Goal: Book appointment/travel/reservation

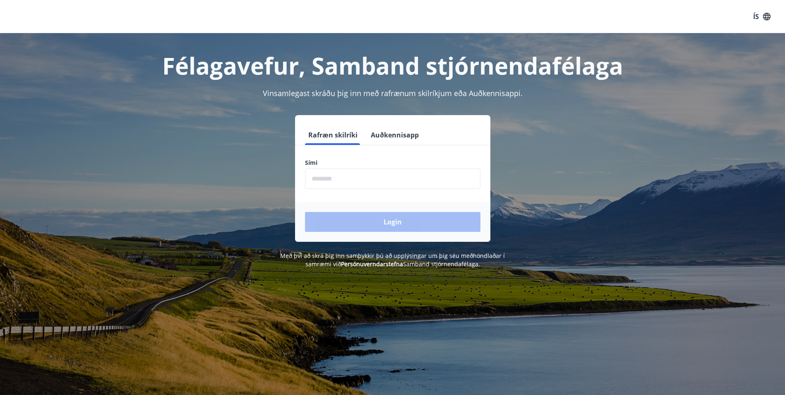
click at [337, 181] on input "phone" at bounding box center [392, 178] width 175 height 20
type input "********"
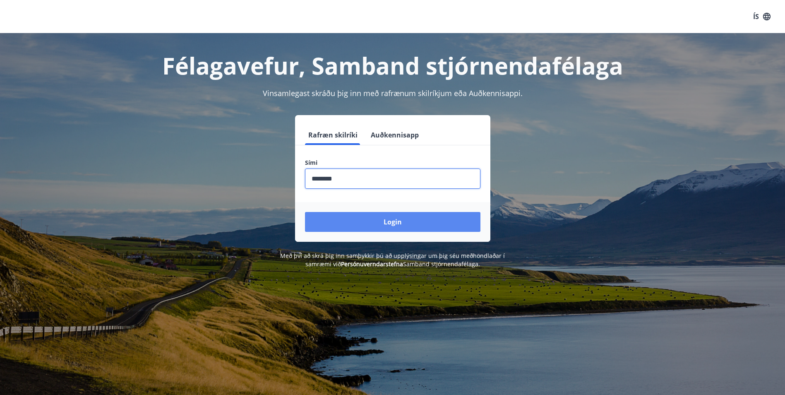
click at [357, 227] on button "Login" at bounding box center [392, 222] width 175 height 20
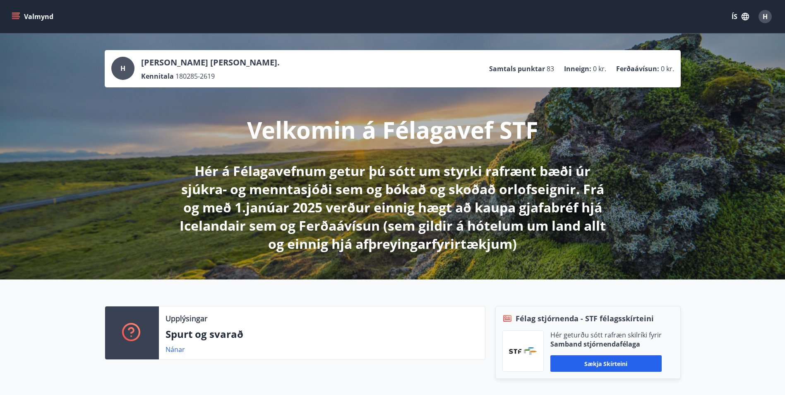
click at [22, 17] on button "Valmynd" at bounding box center [33, 16] width 47 height 15
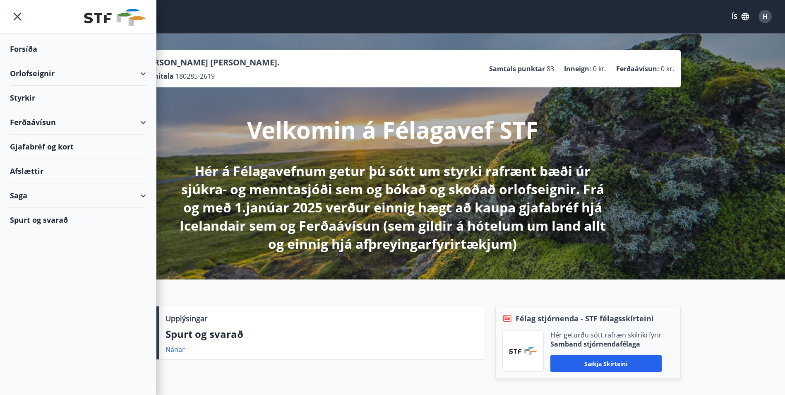
click at [14, 103] on div "Styrkir" at bounding box center [78, 98] width 136 height 24
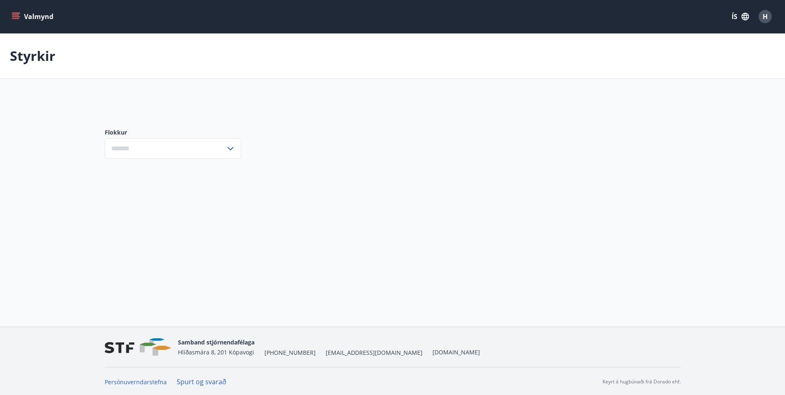
type input "***"
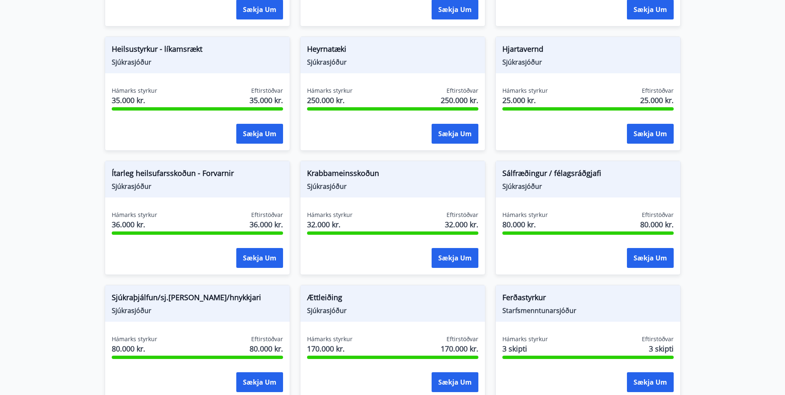
scroll to position [307, 0]
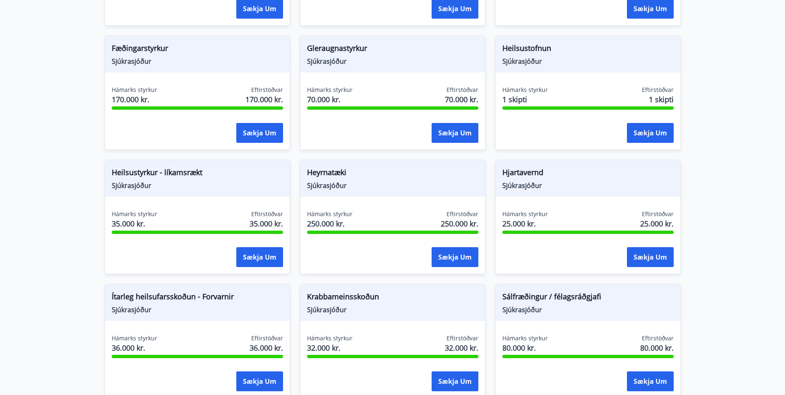
click at [119, 178] on span "Heilsustyrkur - líkamsrækt" at bounding box center [197, 174] width 171 height 14
click at [124, 170] on span "Heilsustyrkur - líkamsrækt" at bounding box center [197, 174] width 171 height 14
click at [149, 218] on span "Hámarks styrkur" at bounding box center [135, 214] width 46 height 8
click at [254, 257] on button "Sækja um" at bounding box center [259, 257] width 47 height 20
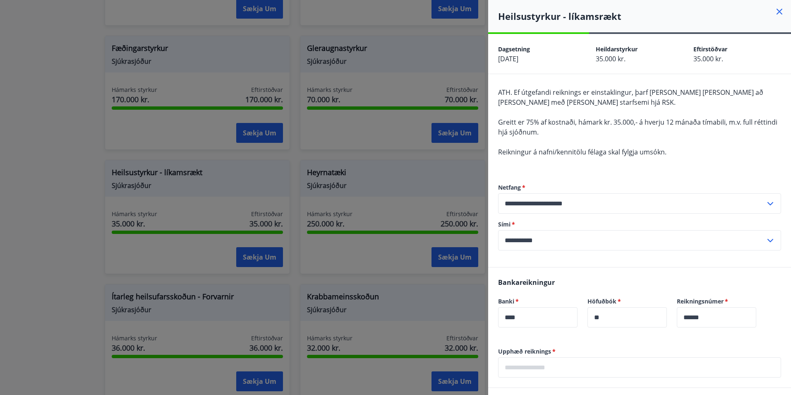
click at [410, 292] on div at bounding box center [395, 197] width 791 height 395
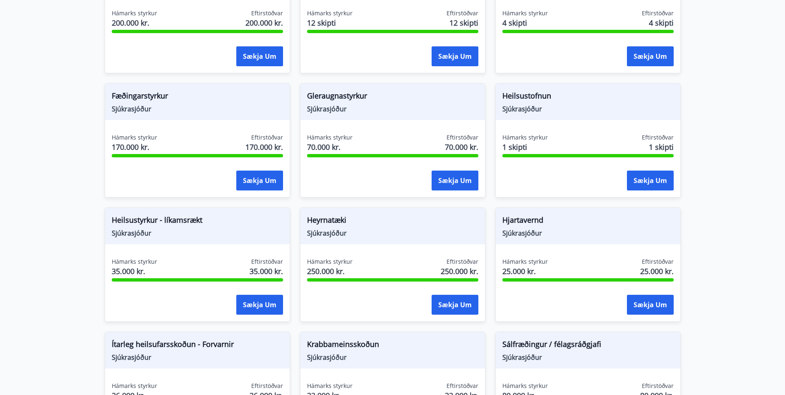
scroll to position [0, 0]
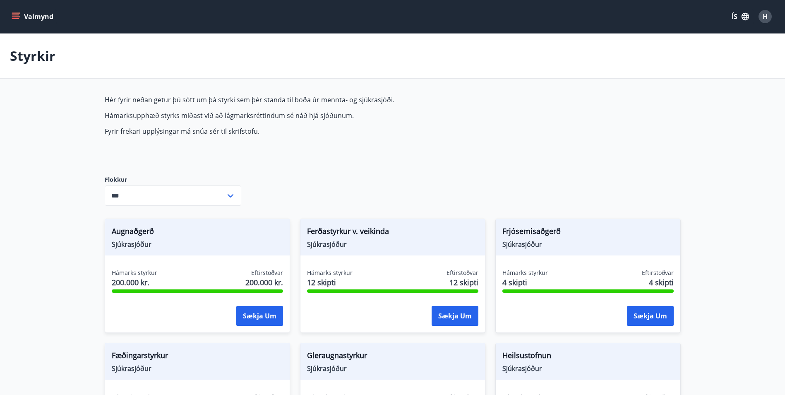
click at [17, 15] on icon "menu" at bounding box center [15, 14] width 7 height 1
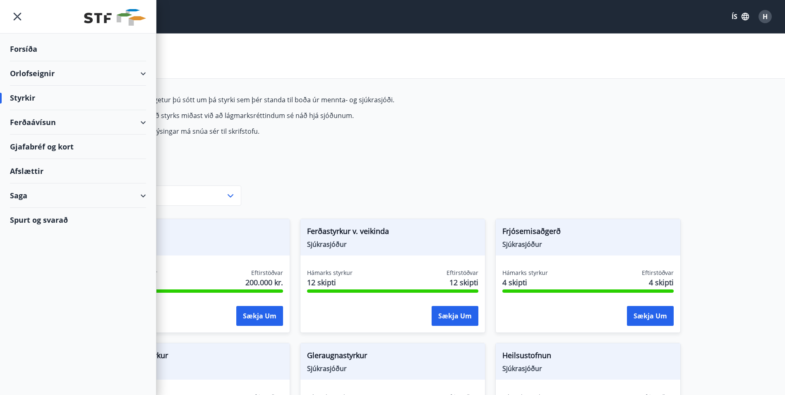
click at [117, 74] on div "Orlofseignir" at bounding box center [78, 73] width 136 height 24
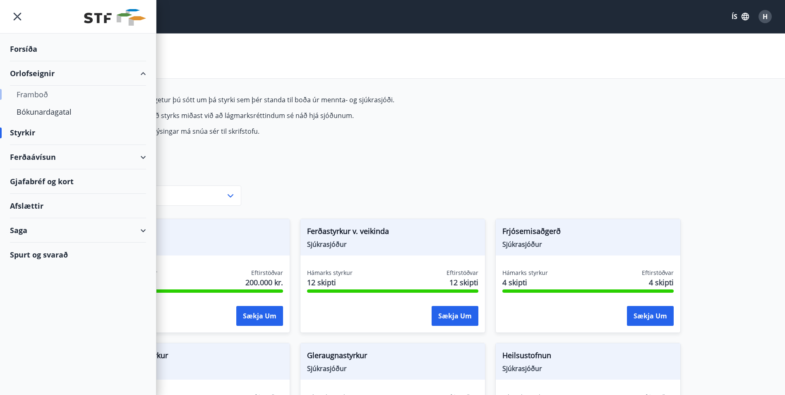
click at [40, 95] on div "Framboð" at bounding box center [78, 94] width 123 height 17
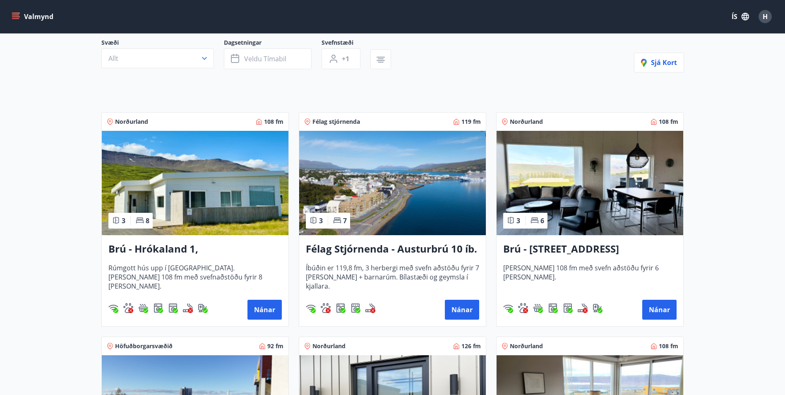
scroll to position [83, 0]
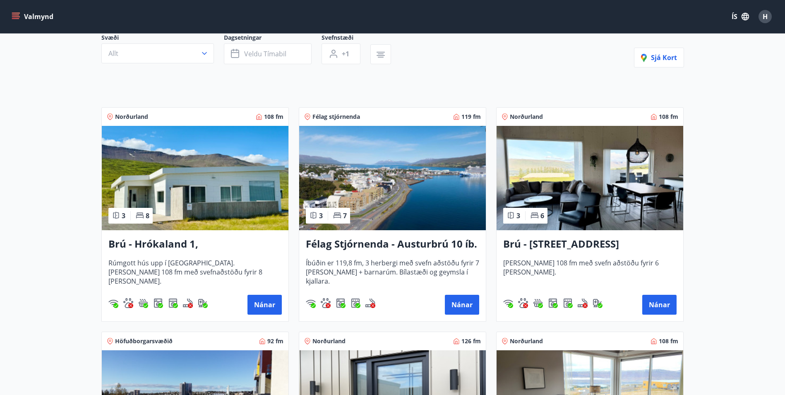
click at [591, 182] on img at bounding box center [590, 178] width 187 height 104
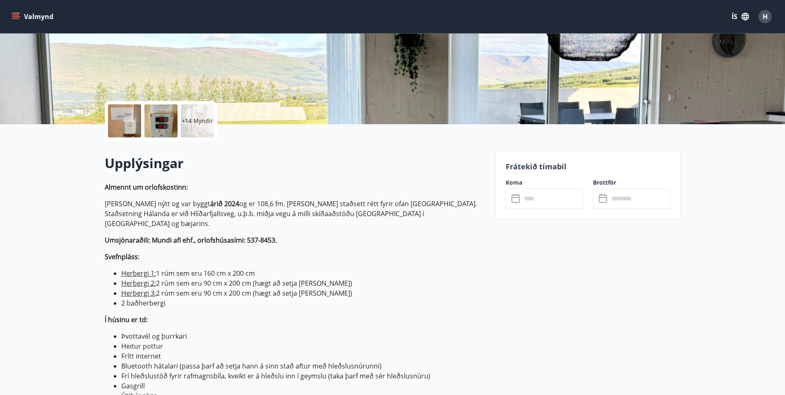
scroll to position [83, 0]
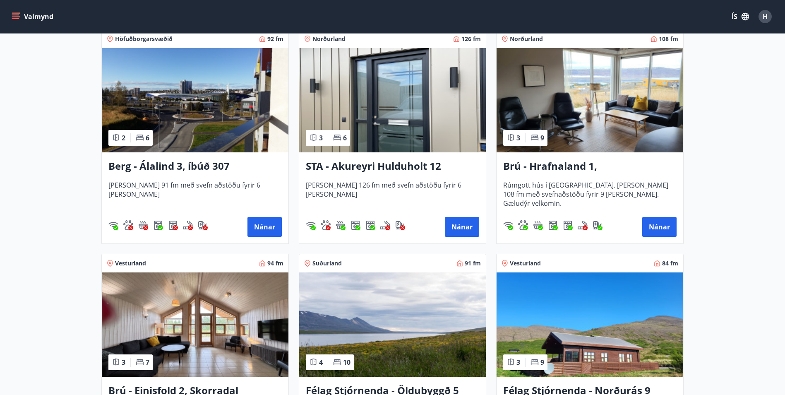
scroll to position [248, 0]
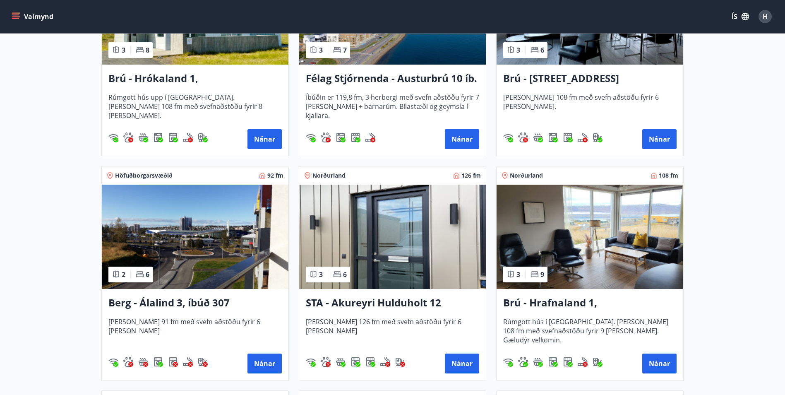
drag, startPoint x: 497, startPoint y: 142, endPoint x: 507, endPoint y: 105, distance: 39.0
click at [507, 105] on span "[PERSON_NAME] 108 fm með svefn aðstöðu fyrir 6 [PERSON_NAME]." at bounding box center [589, 106] width 173 height 27
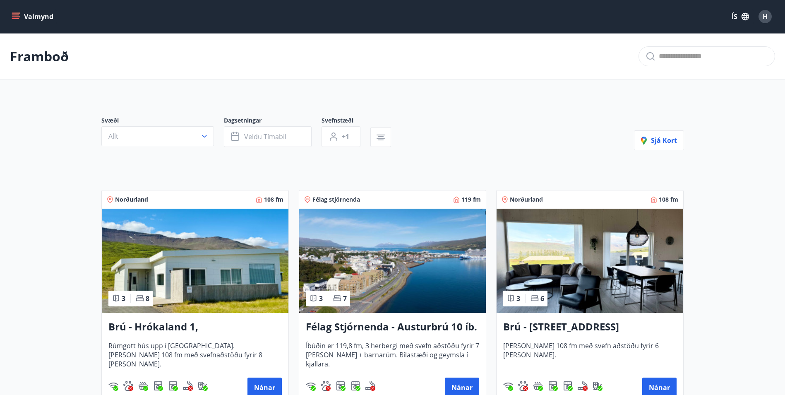
click at [425, 269] on img at bounding box center [392, 261] width 187 height 104
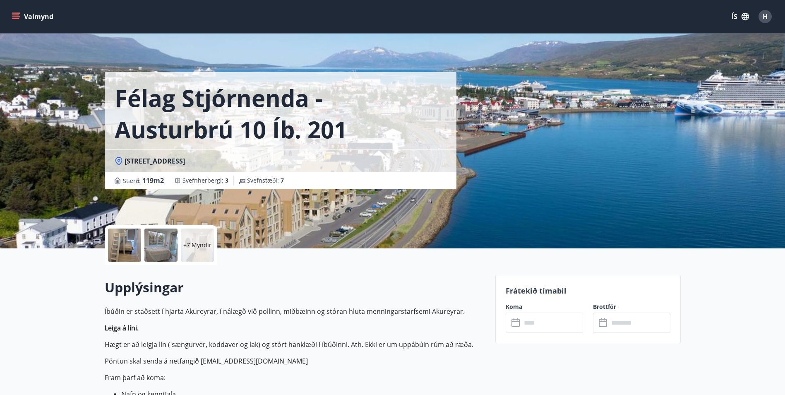
click at [123, 252] on div at bounding box center [124, 244] width 33 height 33
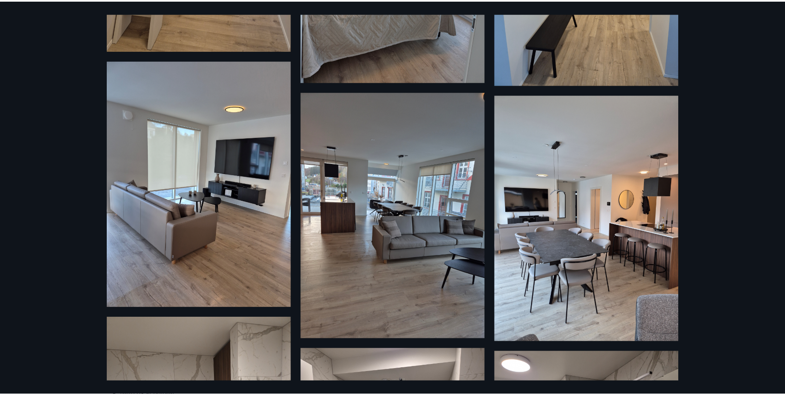
scroll to position [662, 0]
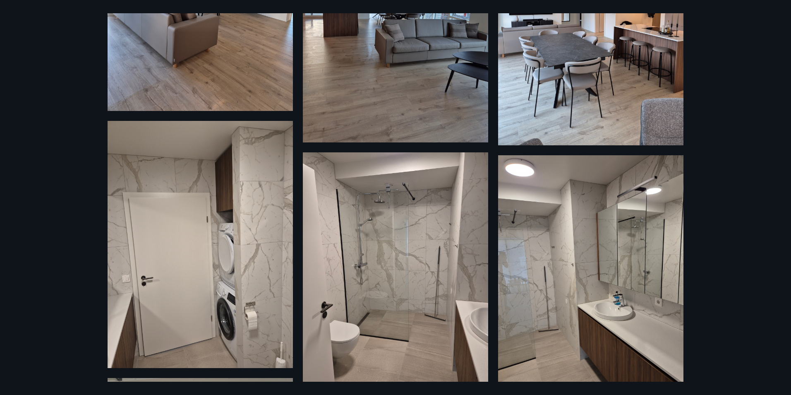
click at [45, 231] on div "13 Myndir" at bounding box center [395, 197] width 791 height 395
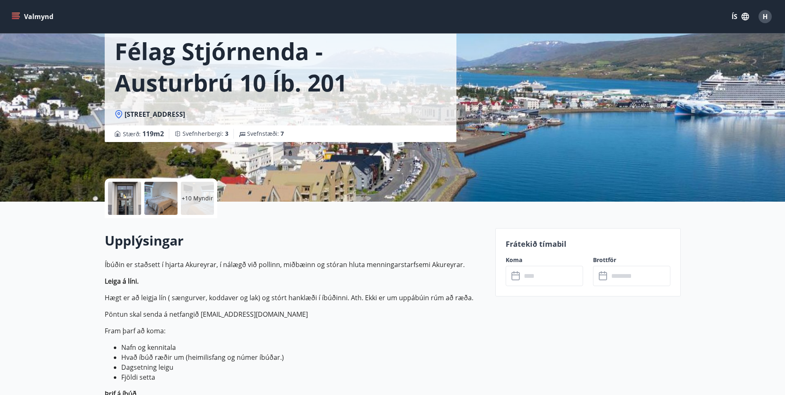
scroll to position [166, 0]
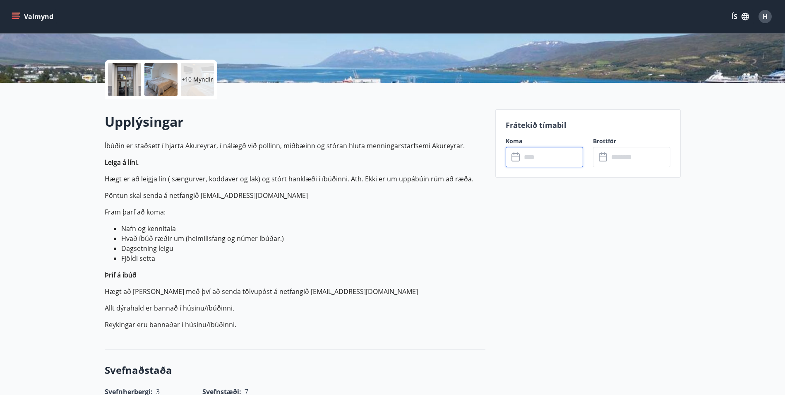
click at [546, 159] on input "text" at bounding box center [552, 157] width 62 height 20
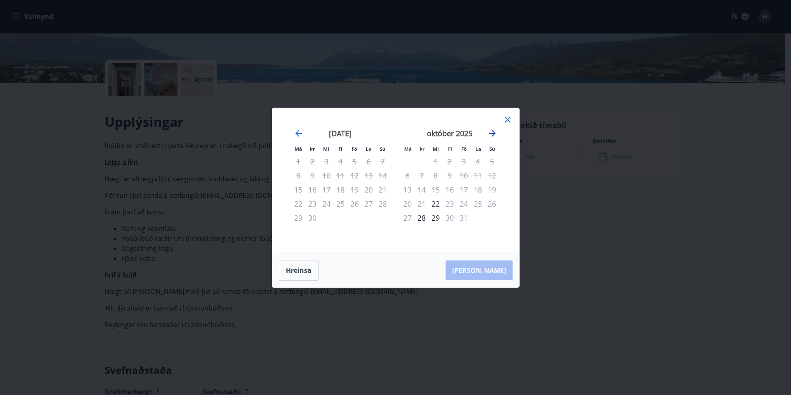
click at [495, 134] on icon "Move forward to switch to the next month." at bounding box center [492, 133] width 7 height 7
click at [296, 134] on icon "Move backward to switch to the previous month." at bounding box center [299, 133] width 10 height 10
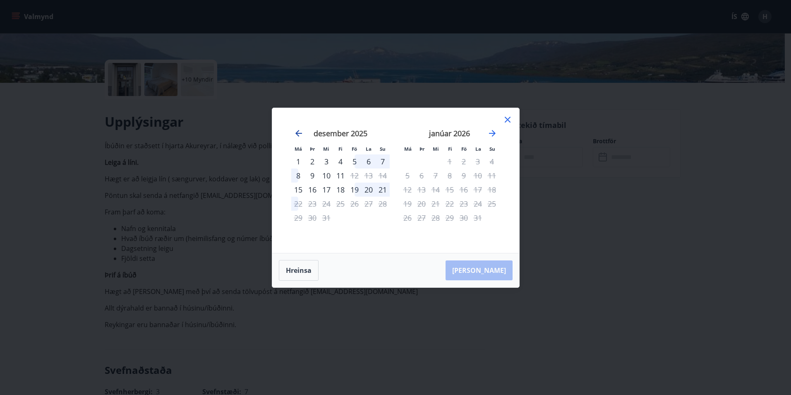
click at [296, 134] on icon "Move backward to switch to the previous month." at bounding box center [299, 133] width 10 height 10
click at [205, 148] on div "Má Þr Mi Fi Fö La Su Má Þr Mi Fi Fö La Su [DATE] 1 2 3 4 5 6 7 8 9 10 11 12 13 …" at bounding box center [395, 197] width 791 height 395
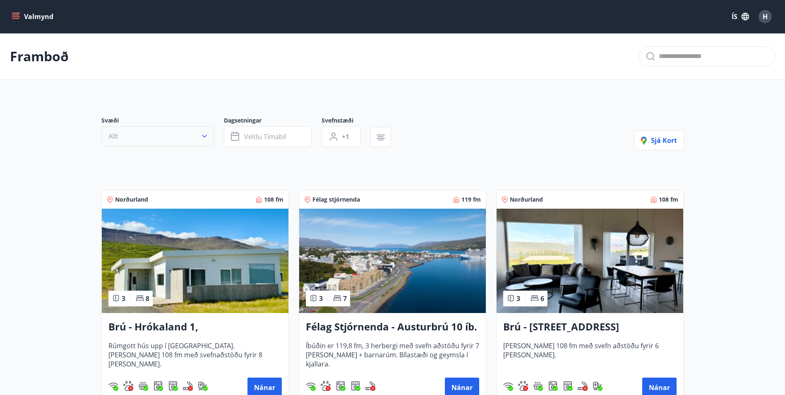
click at [171, 142] on button "Allt" at bounding box center [157, 136] width 113 height 20
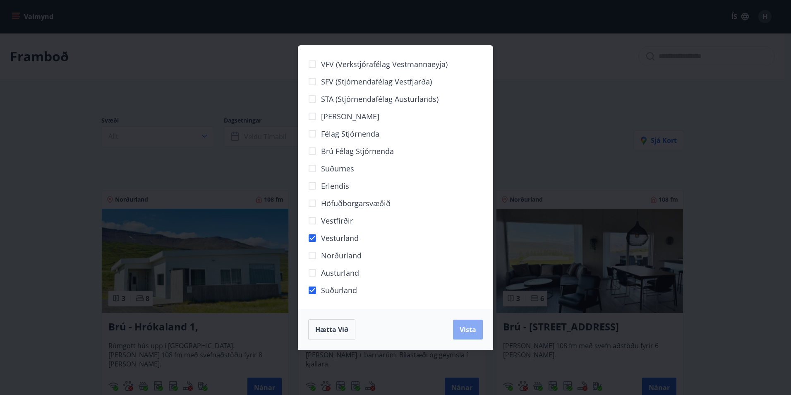
click at [466, 329] on span "Vista" at bounding box center [468, 329] width 17 height 9
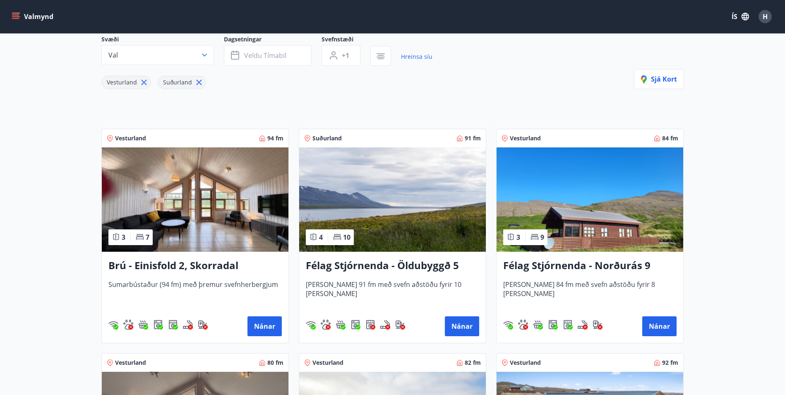
scroll to position [67, 0]
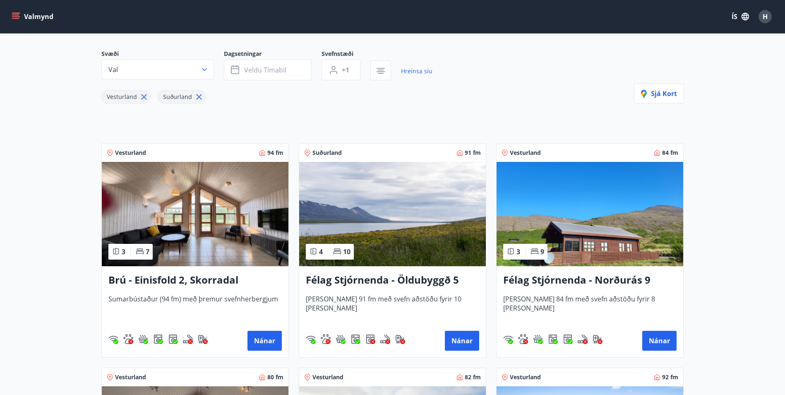
click at [365, 282] on h3 "Félag Stjórnenda - Öldubyggð 5" at bounding box center [392, 280] width 173 height 15
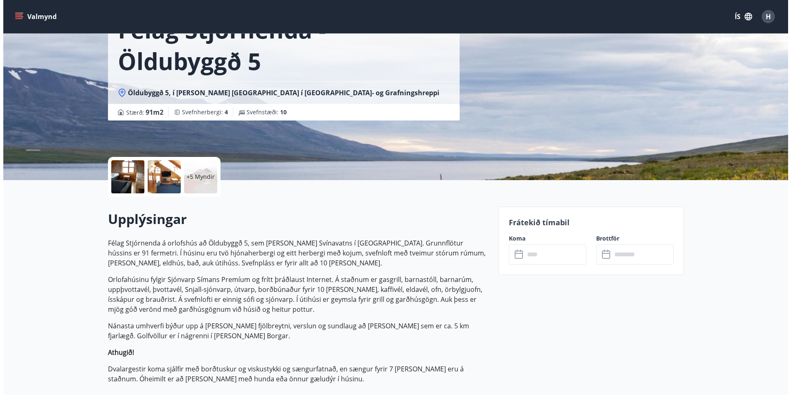
scroll to position [83, 0]
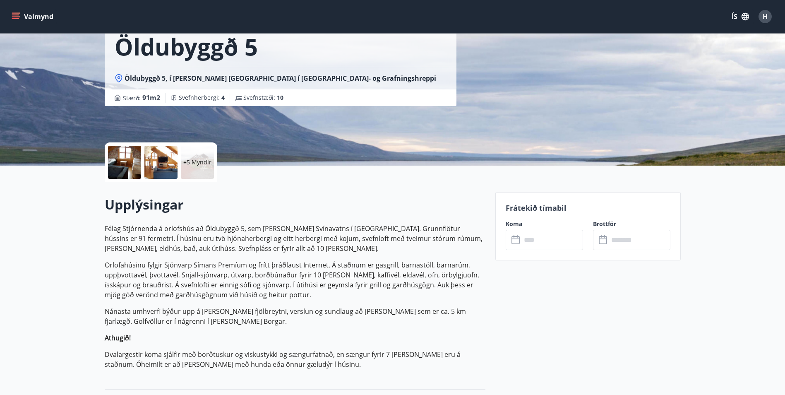
click at [128, 174] on div at bounding box center [124, 162] width 33 height 33
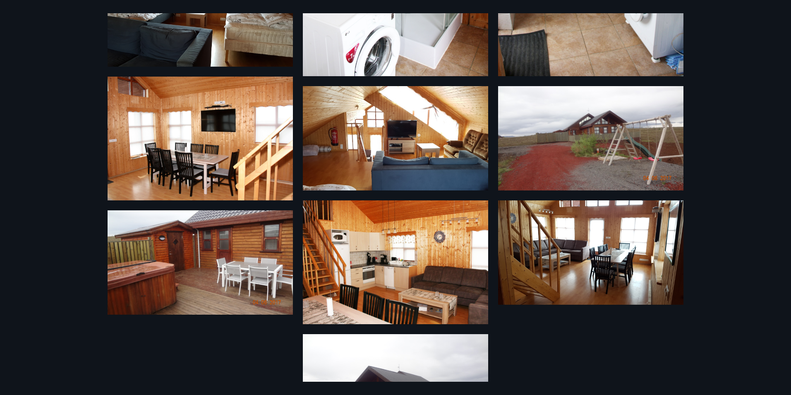
scroll to position [308, 0]
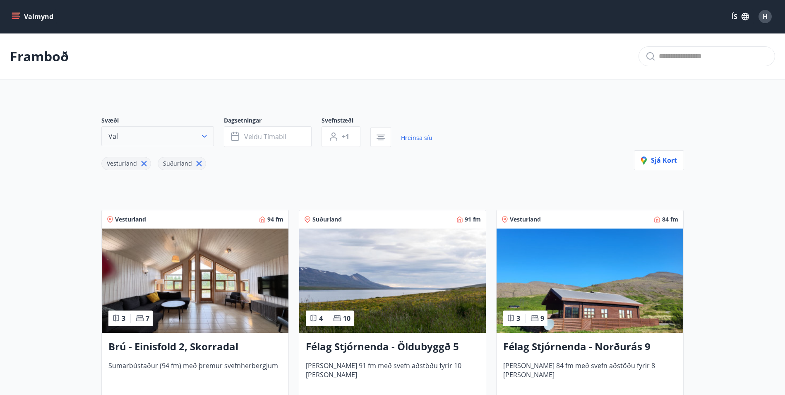
click at [200, 130] on button "Val" at bounding box center [157, 136] width 113 height 20
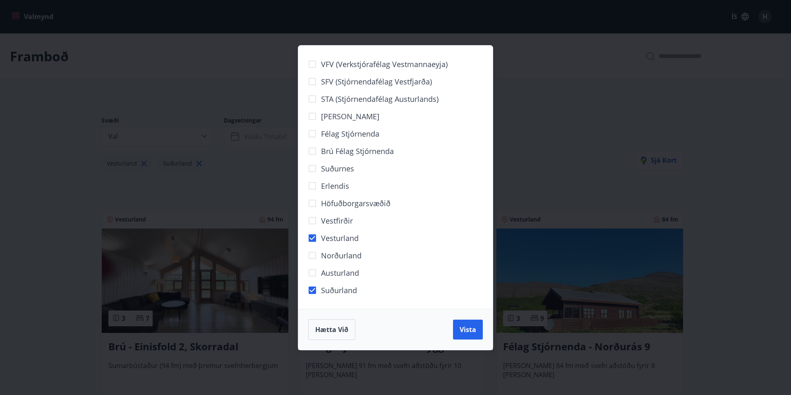
click at [333, 206] on span "Höfuðborgarsvæðið" at bounding box center [356, 203] width 70 height 11
click at [330, 239] on span "Vesturland" at bounding box center [340, 238] width 38 height 11
click at [335, 291] on span "Suðurland" at bounding box center [339, 290] width 36 height 11
click at [464, 333] on span "Vista" at bounding box center [468, 329] width 17 height 9
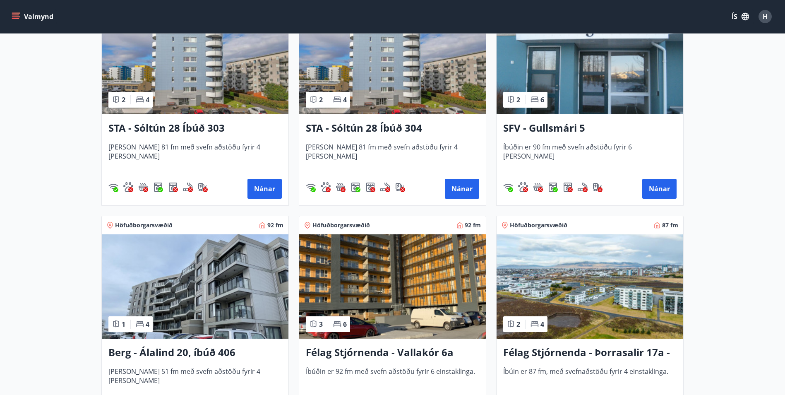
scroll to position [463, 0]
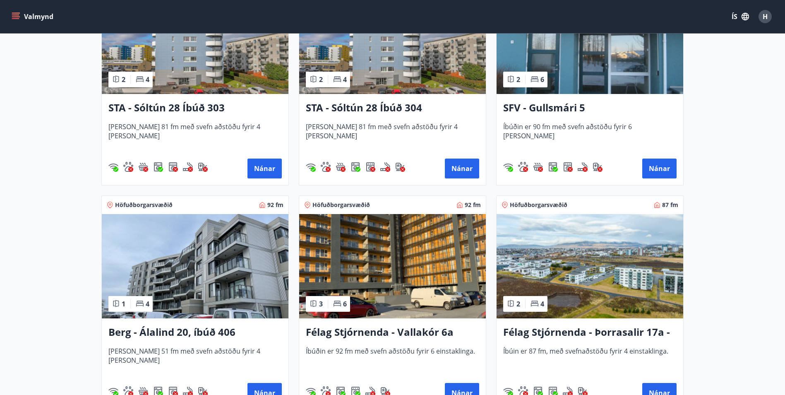
click at [402, 298] on img at bounding box center [392, 266] width 187 height 104
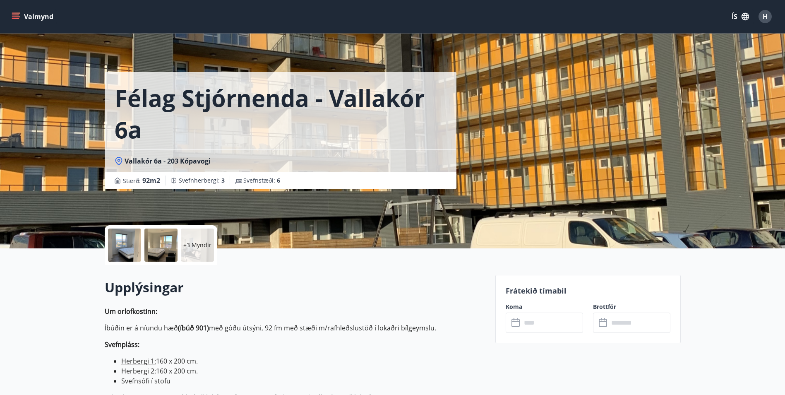
click at [192, 243] on p "+3 Myndir" at bounding box center [197, 245] width 28 height 8
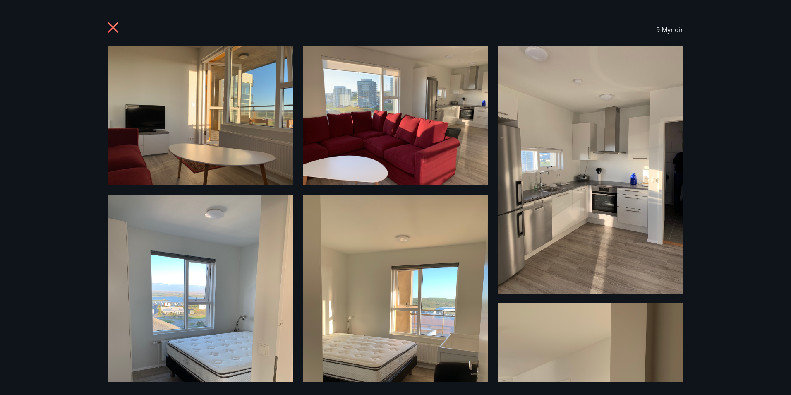
click at [118, 29] on icon at bounding box center [114, 28] width 13 height 13
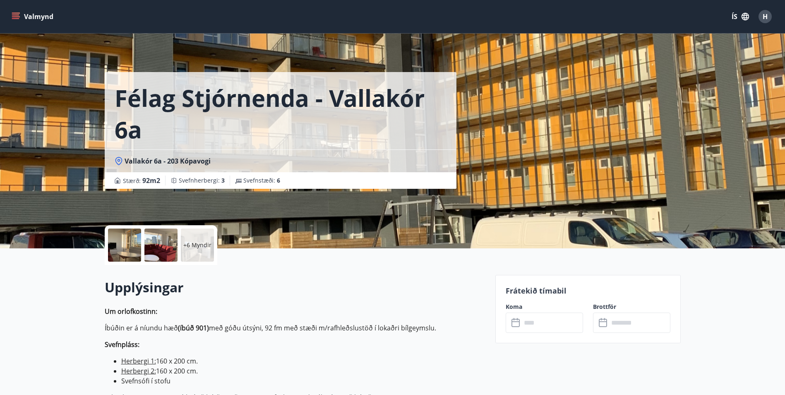
click at [555, 326] on input "text" at bounding box center [552, 322] width 62 height 20
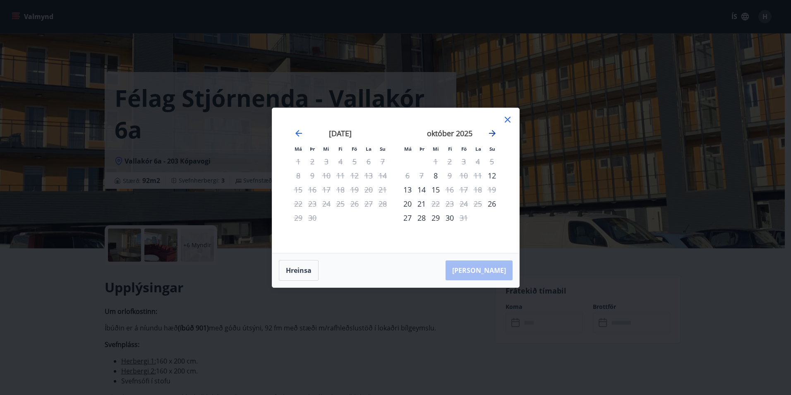
click at [492, 131] on icon "Move forward to switch to the next month." at bounding box center [493, 133] width 10 height 10
click at [597, 164] on div "Má Þr Mi Fi Fö La Su Má Þr Mi Fi Fö La Su [DATE] 1 2 3 4 5 6 7 8 9 10 11 12 13 …" at bounding box center [395, 197] width 791 height 395
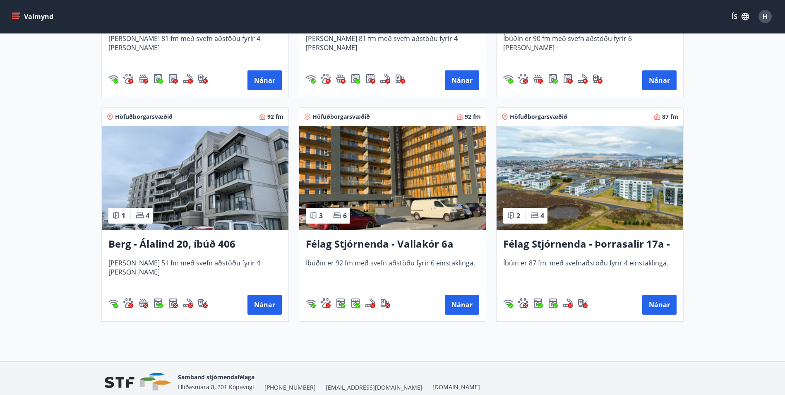
scroll to position [546, 0]
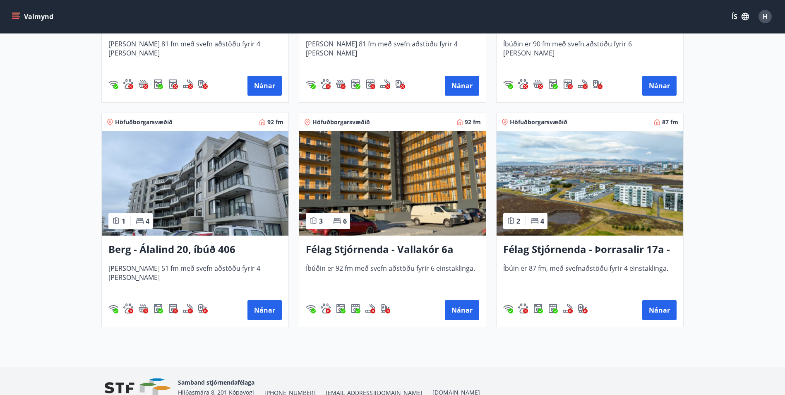
click at [637, 187] on img at bounding box center [590, 183] width 187 height 104
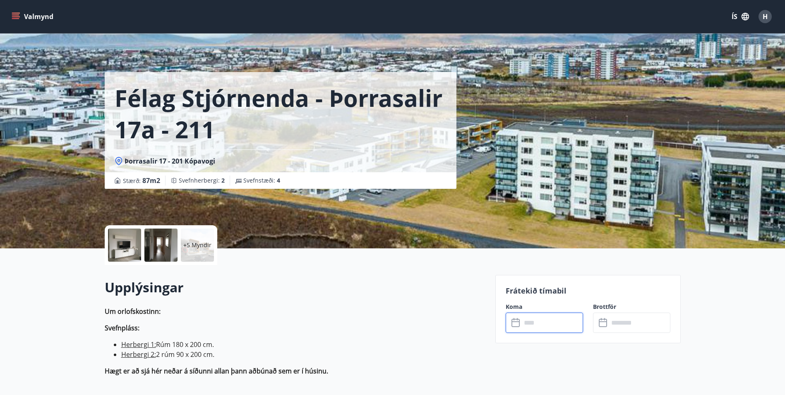
click at [547, 326] on input "text" at bounding box center [552, 322] width 62 height 20
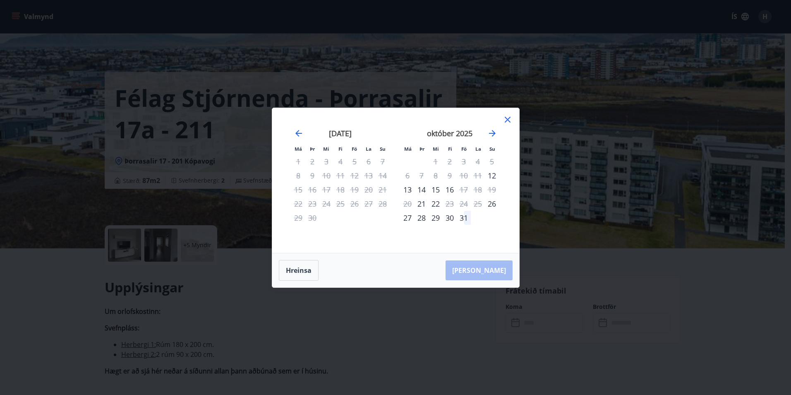
click at [512, 122] on icon at bounding box center [508, 120] width 10 height 10
